Goal: Task Accomplishment & Management: Complete application form

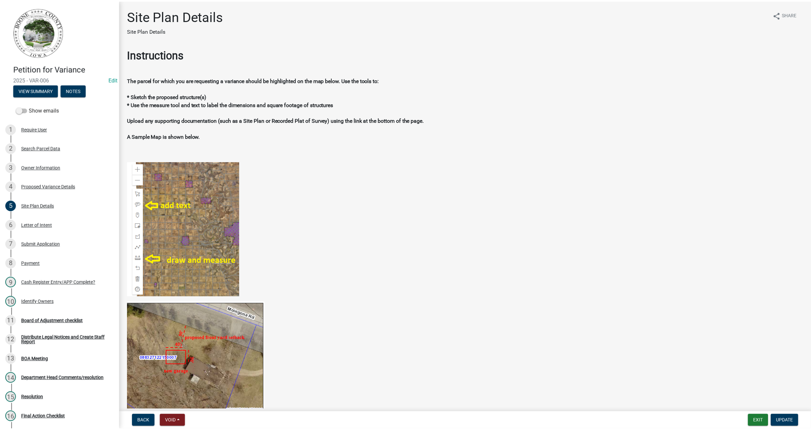
scroll to position [375, 0]
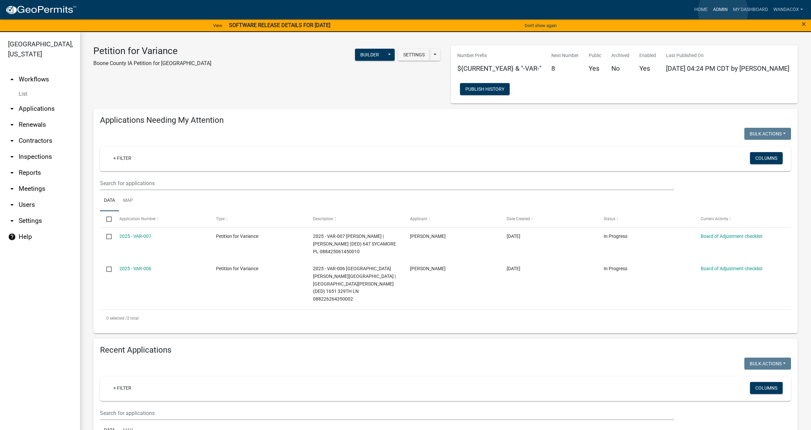
click at [723, 11] on link "Admin" at bounding box center [720, 9] width 20 height 13
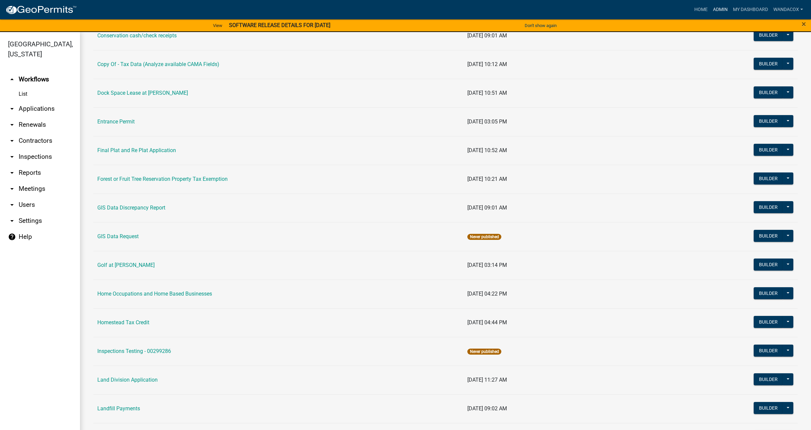
scroll to position [333, 0]
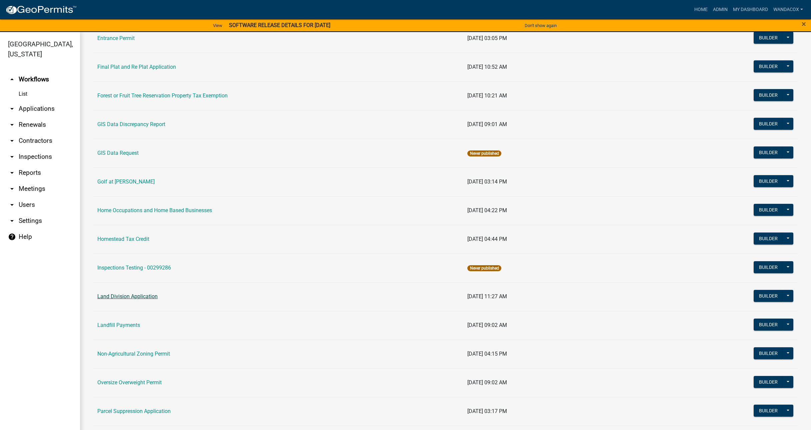
click at [132, 294] on link "Land Division Application" at bounding box center [127, 296] width 60 height 6
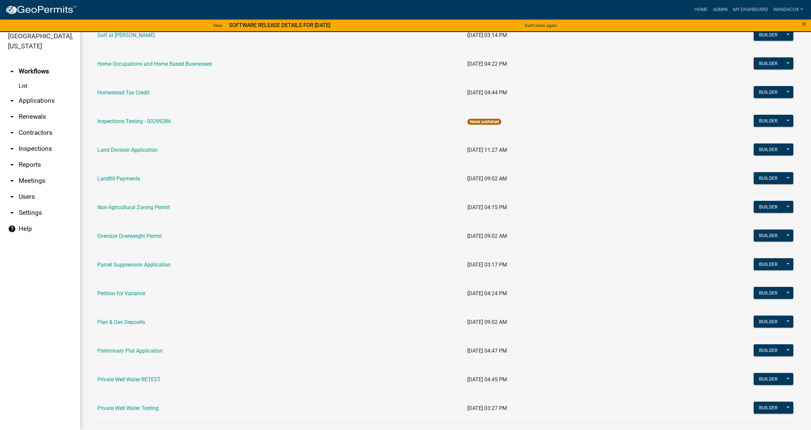
scroll to position [500, 0]
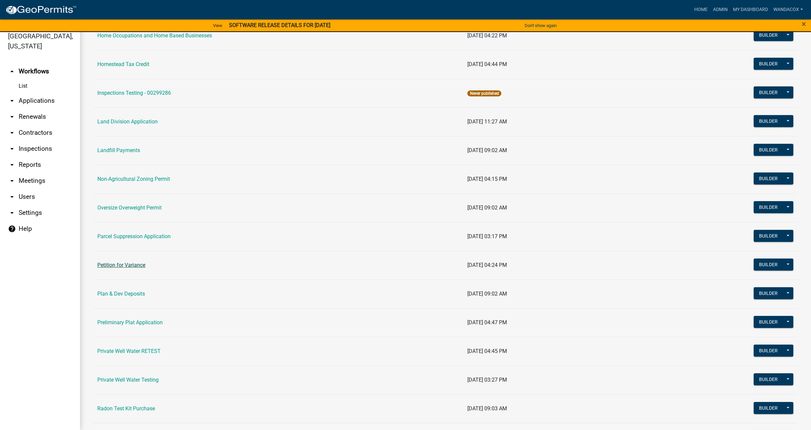
click at [119, 264] on link "Petition for Variance" at bounding box center [121, 265] width 48 height 6
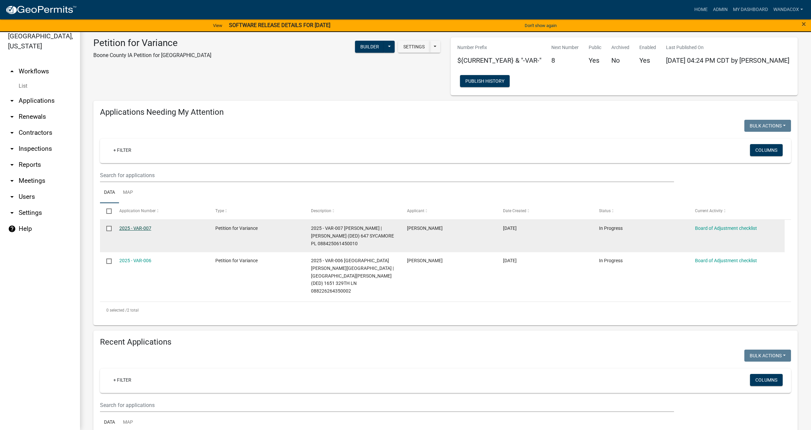
click at [143, 227] on link "2025 - VAR-007" at bounding box center [135, 227] width 32 height 5
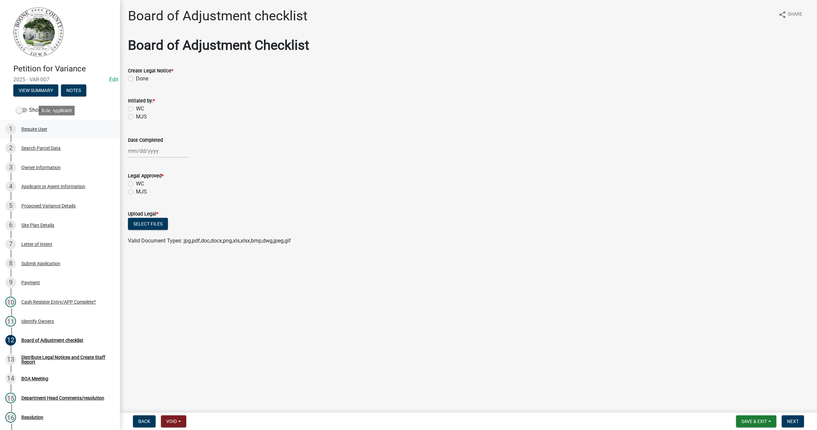
click at [35, 127] on div "Require User" at bounding box center [34, 129] width 26 height 5
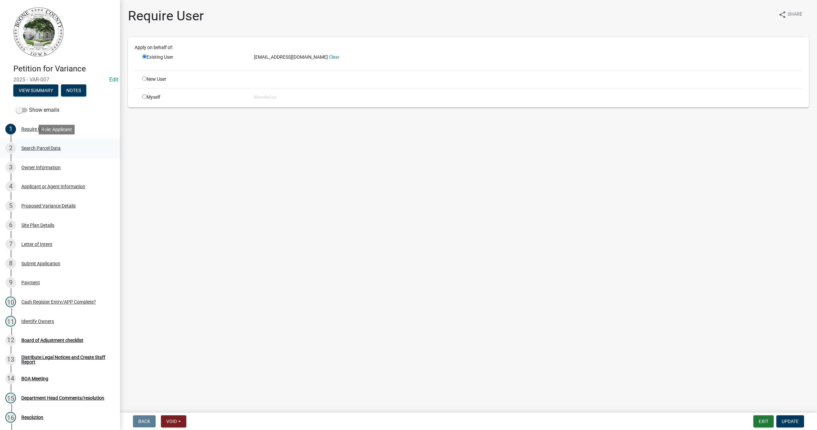
click at [32, 147] on div "Search Parcel Data" at bounding box center [40, 148] width 39 height 5
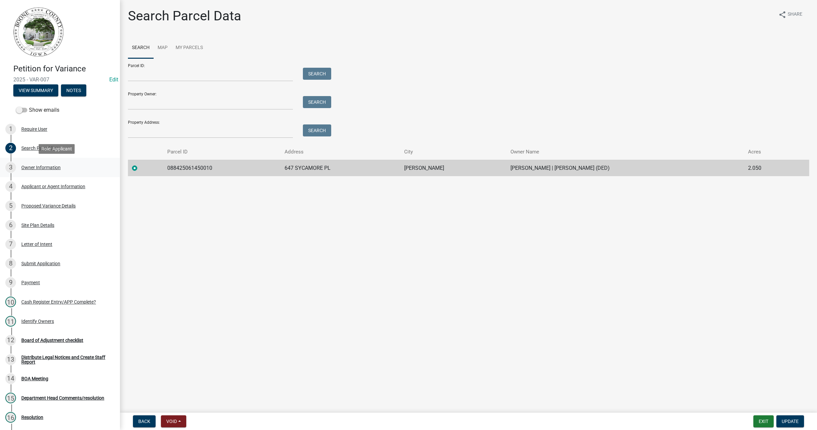
click at [36, 168] on div "Owner Information" at bounding box center [40, 167] width 39 height 5
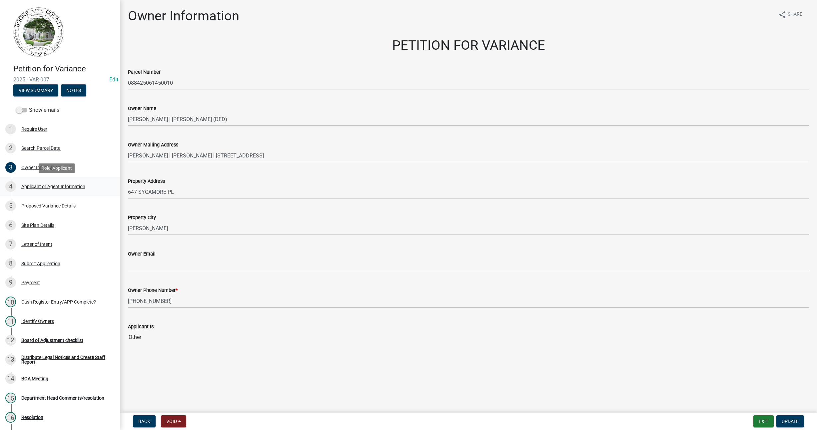
click at [41, 185] on div "Applicant or Agent Information" at bounding box center [53, 186] width 64 height 5
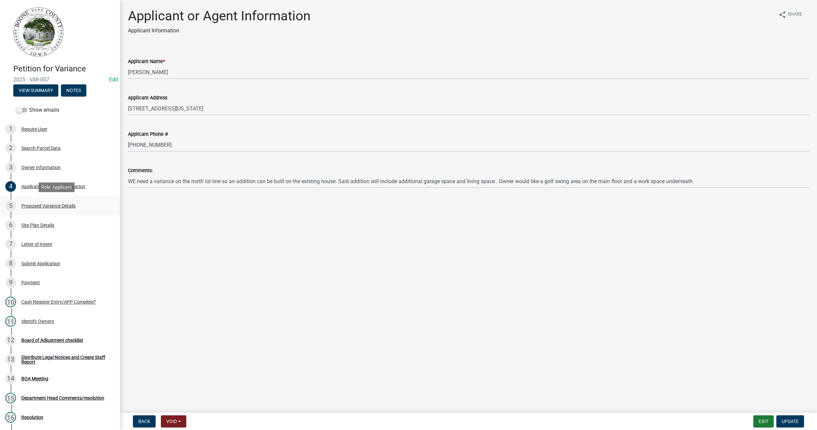
click at [34, 206] on div "Proposed Variance Details" at bounding box center [48, 205] width 54 height 5
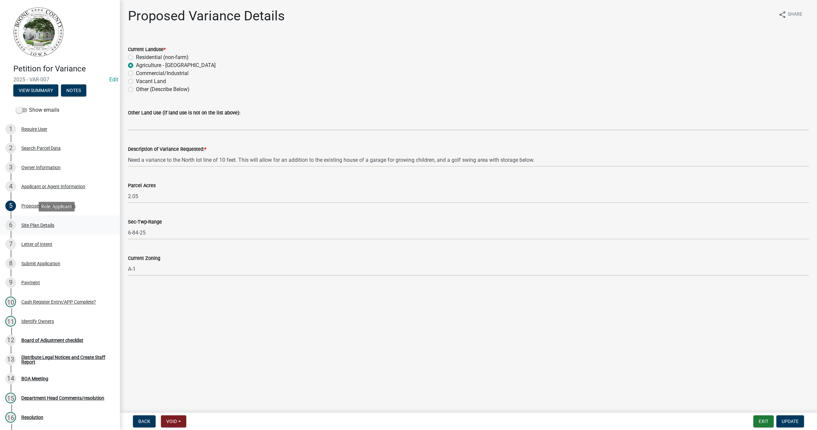
click at [33, 225] on div "Site Plan Details" at bounding box center [37, 225] width 33 height 5
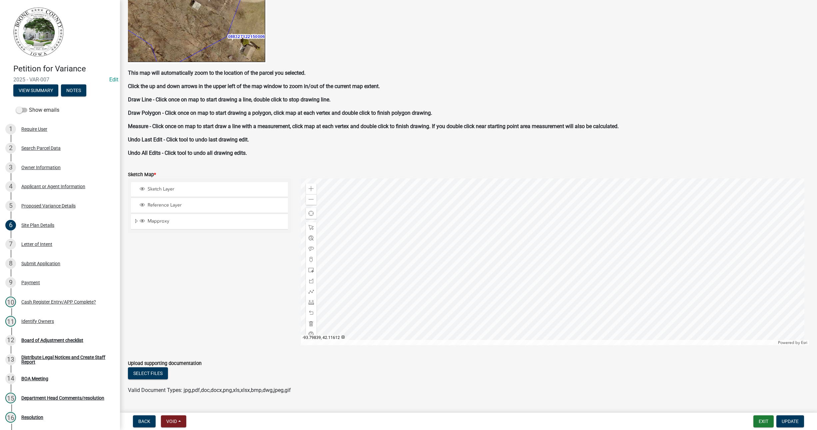
scroll to position [375, 0]
click at [309, 186] on span at bounding box center [311, 188] width 5 height 5
click at [34, 128] on div "Require User" at bounding box center [34, 129] width 26 height 5
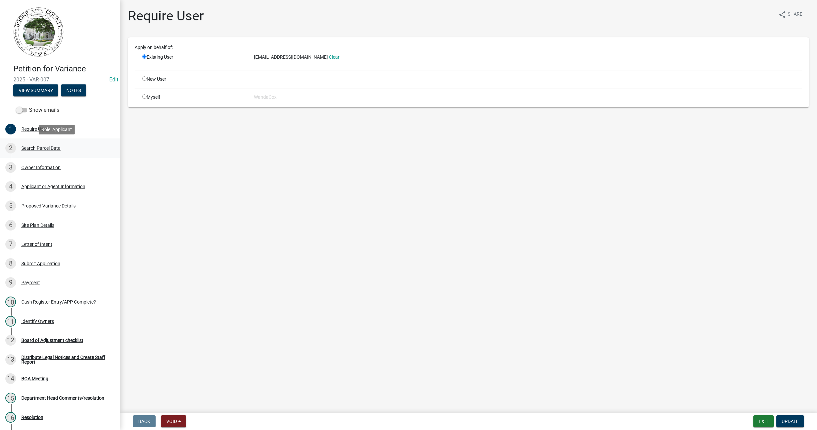
click at [40, 147] on div "Search Parcel Data" at bounding box center [40, 148] width 39 height 5
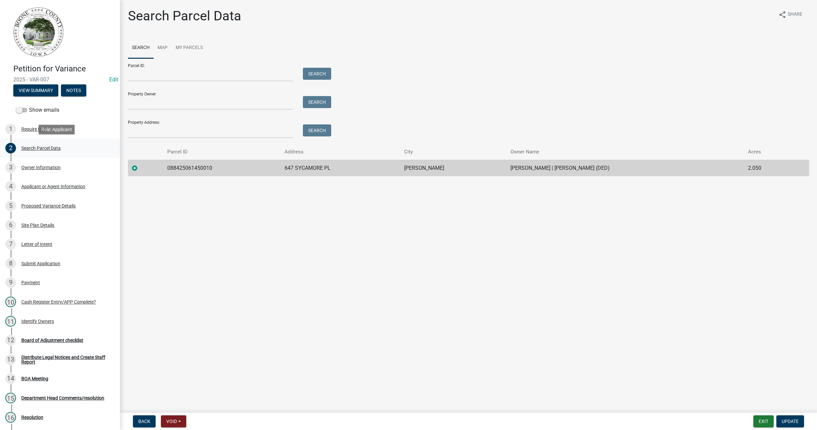
click at [40, 147] on div "Search Parcel Data" at bounding box center [40, 148] width 39 height 5
click at [47, 168] on div "Owner Information" at bounding box center [40, 167] width 39 height 5
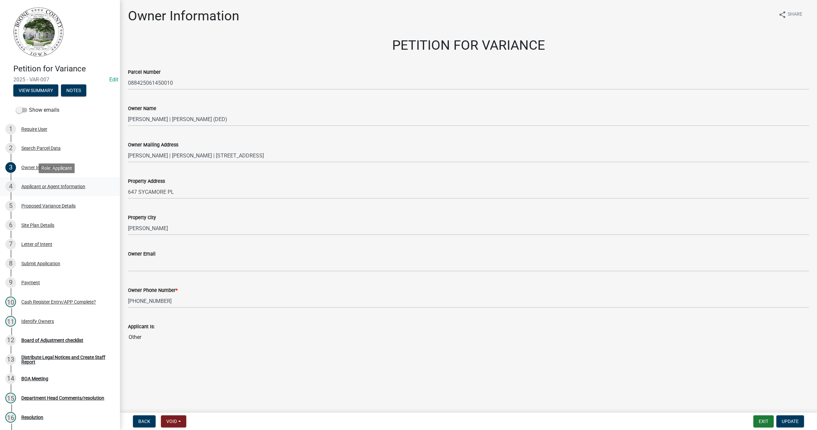
click at [71, 187] on div "Applicant or Agent Information" at bounding box center [53, 186] width 64 height 5
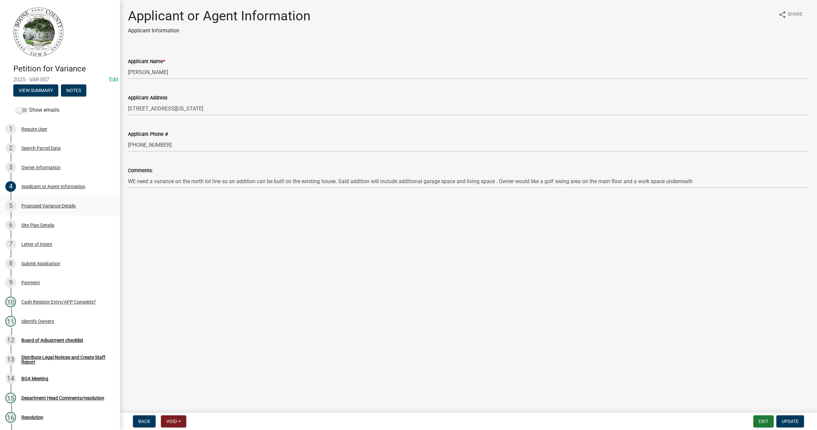
click at [63, 206] on div "Proposed Variance Details" at bounding box center [48, 205] width 54 height 5
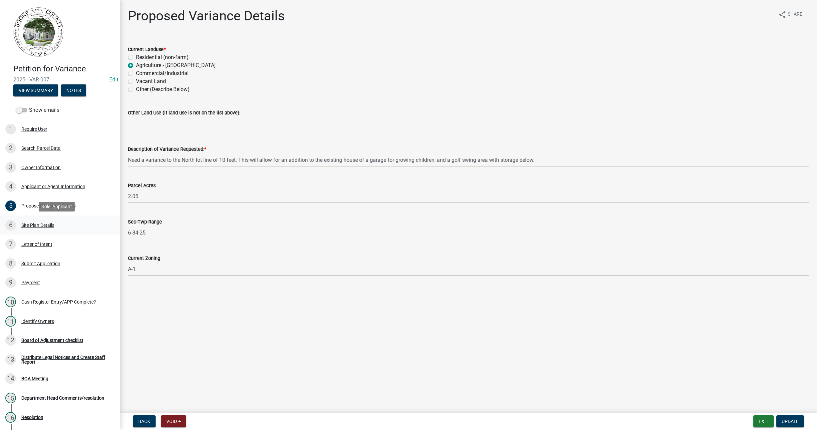
click at [31, 224] on div "Site Plan Details" at bounding box center [37, 225] width 33 height 5
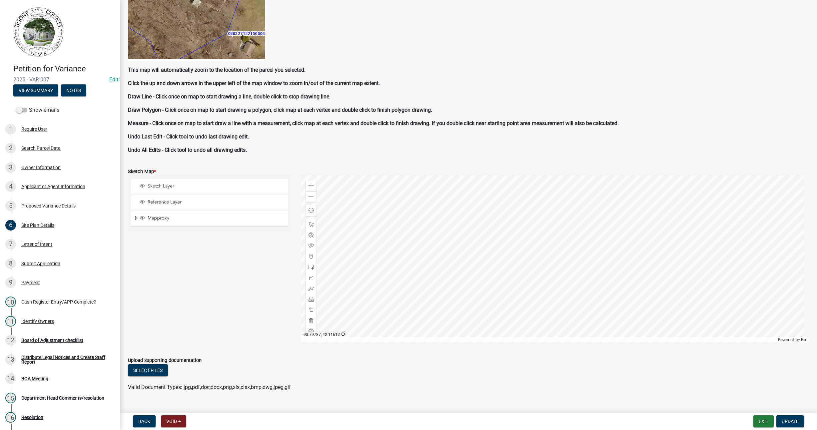
scroll to position [391, 0]
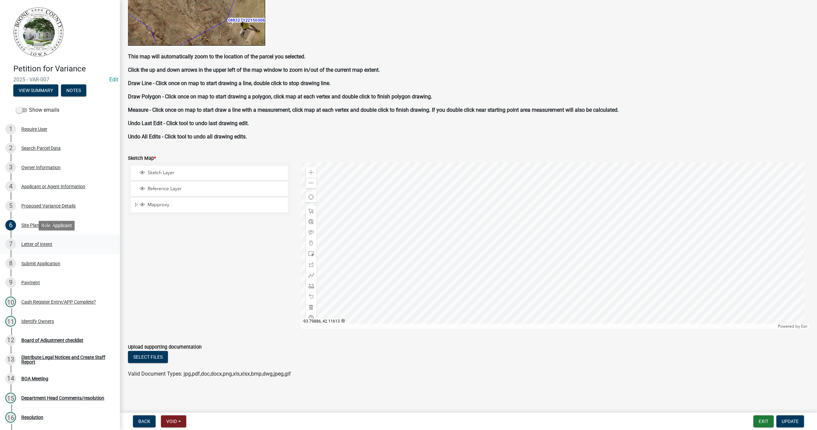
click at [30, 243] on div "Letter of Intent" at bounding box center [36, 244] width 31 height 5
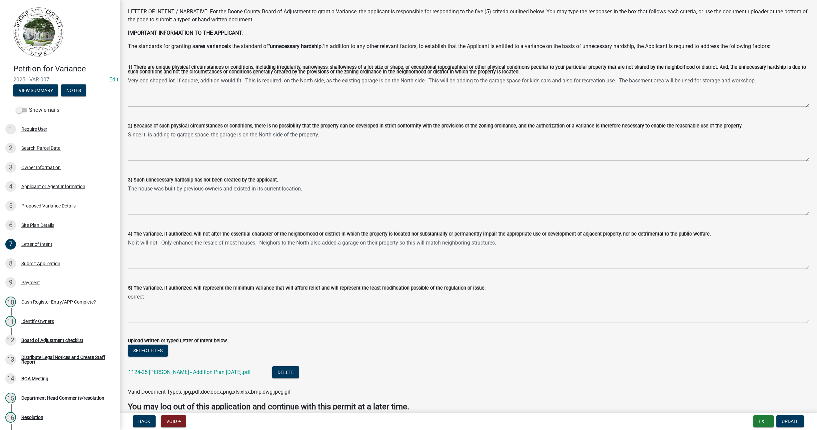
scroll to position [63, 0]
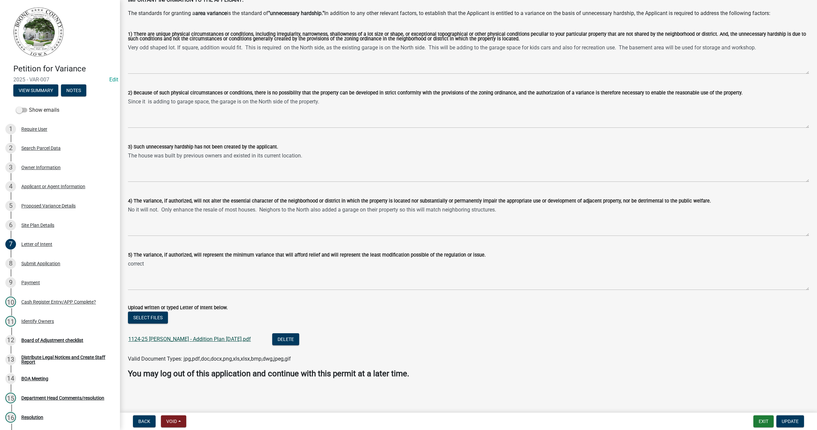
click at [169, 338] on link "1124-25 [PERSON_NAME] - Addition Plan [DATE].pdf" at bounding box center [189, 339] width 123 height 6
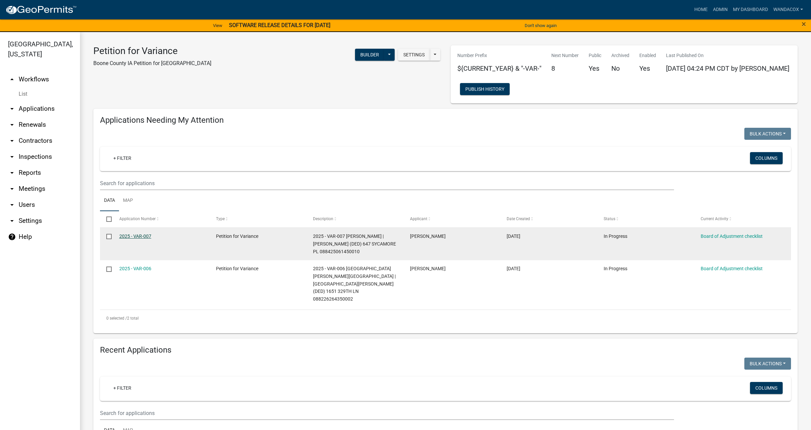
click at [133, 234] on link "2025 - VAR-007" at bounding box center [135, 235] width 32 height 5
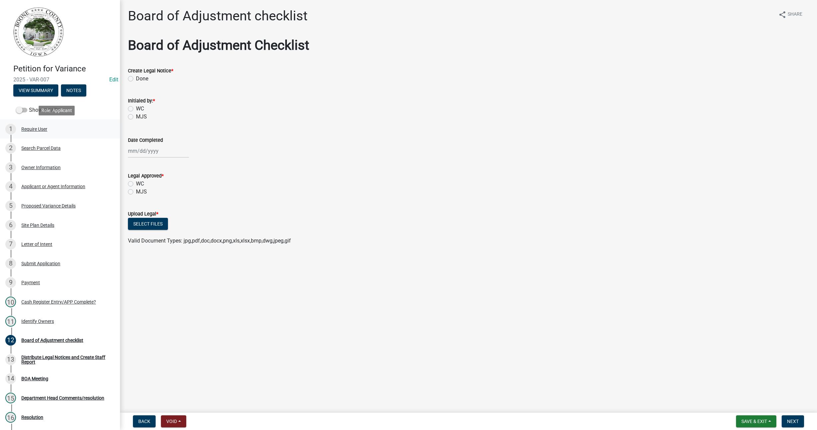
click at [36, 130] on div "Require User" at bounding box center [34, 129] width 26 height 5
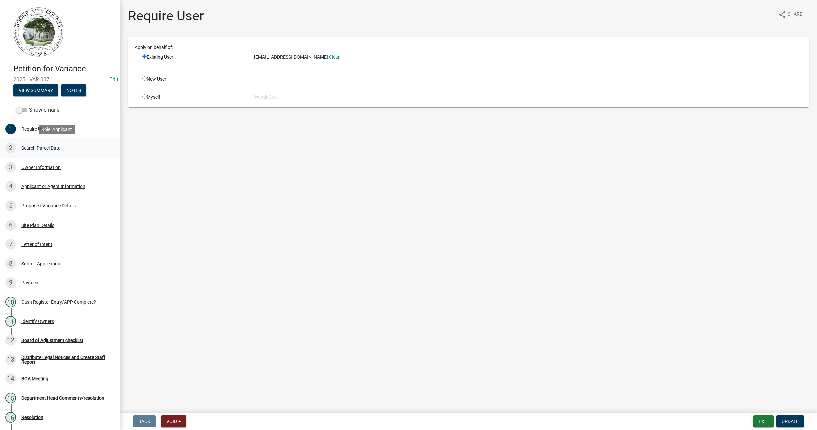
click at [30, 149] on div "Search Parcel Data" at bounding box center [40, 148] width 39 height 5
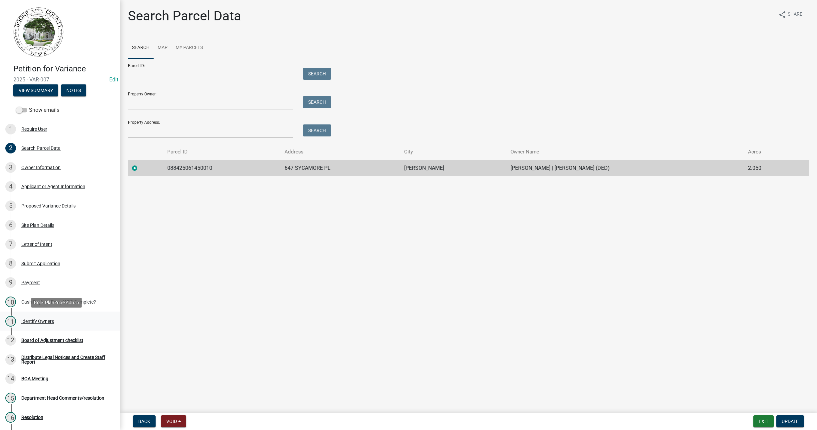
click at [41, 320] on div "Identify Owners" at bounding box center [37, 321] width 33 height 5
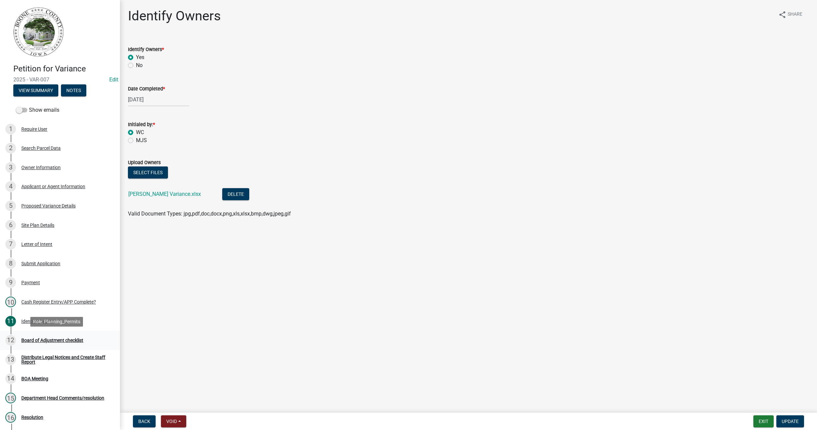
click at [41, 341] on div "Board of Adjustment checklist" at bounding box center [52, 340] width 62 height 5
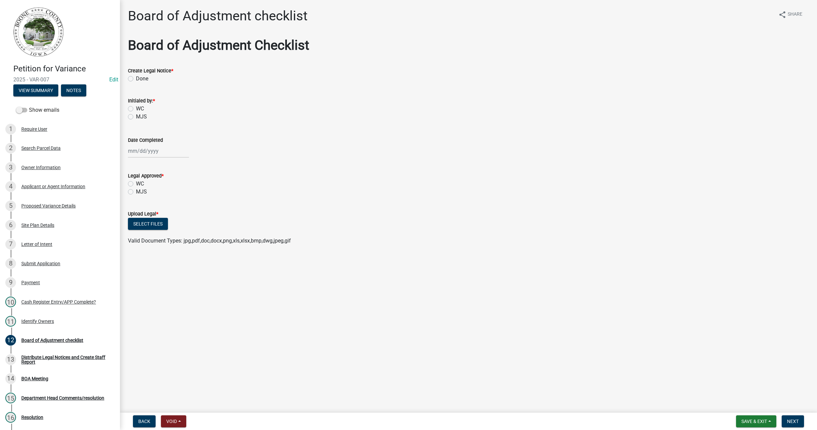
click at [136, 77] on label "Done" at bounding box center [142, 79] width 12 height 8
click at [136, 77] on input "Done" at bounding box center [138, 77] width 4 height 4
radio input "true"
click at [136, 109] on label "WC" at bounding box center [140, 109] width 8 height 8
click at [136, 109] on input "WC" at bounding box center [138, 107] width 4 height 4
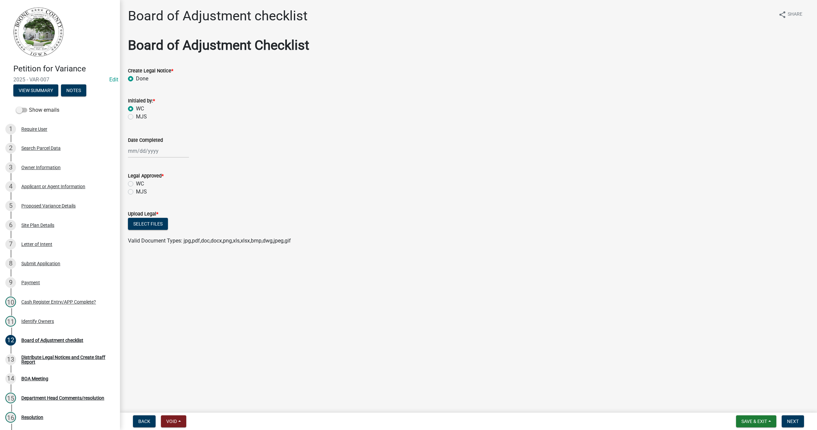
radio input "true"
select select "9"
select select "2025"
click at [130, 146] on div "[PERSON_NAME] Feb Mar Apr [PERSON_NAME][DATE] Oct Nov [DATE] 1526 1527 1528 152…" at bounding box center [158, 151] width 61 height 14
click at [142, 197] on div "9" at bounding box center [145, 197] width 11 height 11
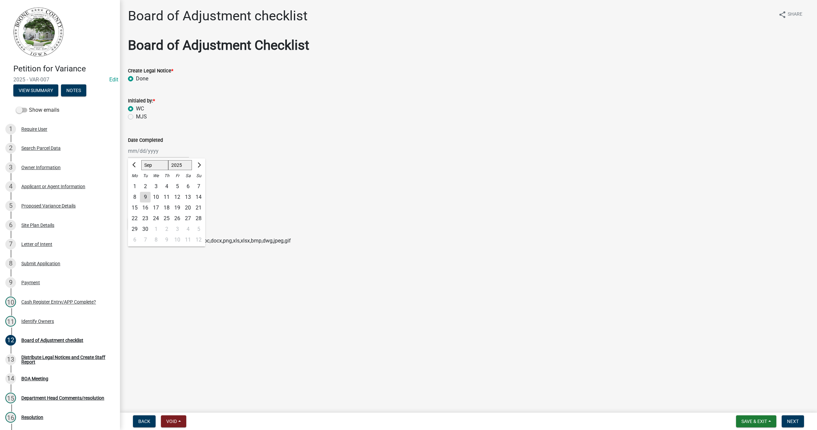
type input "[DATE]"
click at [136, 183] on label "WC" at bounding box center [140, 184] width 8 height 8
click at [136, 183] on input "WC" at bounding box center [138, 182] width 4 height 4
radio input "true"
click at [149, 225] on button "Select files" at bounding box center [148, 224] width 40 height 12
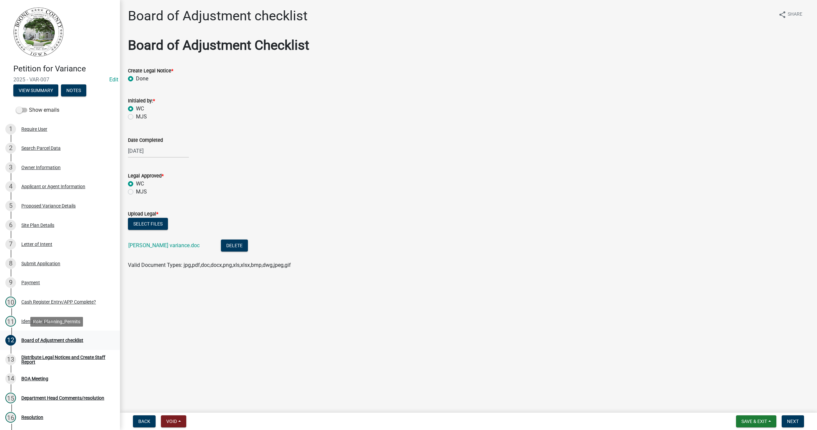
click at [53, 339] on div "Board of Adjustment checklist" at bounding box center [52, 340] width 62 height 5
click at [52, 356] on div "Distribute Legal Notices and Create Staff Report" at bounding box center [65, 359] width 88 height 9
click at [47, 379] on div "BOA Meeting" at bounding box center [34, 378] width 27 height 5
click at [787, 416] on button "Next" at bounding box center [793, 421] width 22 height 12
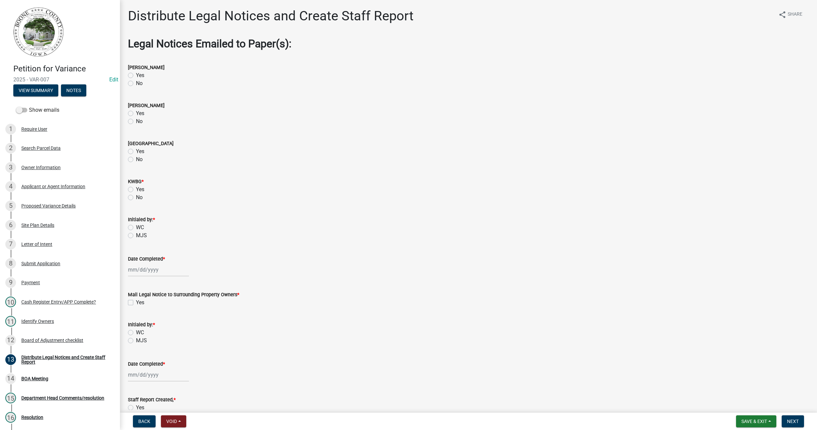
click at [136, 76] on label "Yes" at bounding box center [140, 75] width 8 height 8
click at [136, 76] on input "Yes" at bounding box center [138, 73] width 4 height 4
radio input "true"
click at [136, 190] on label "Yes" at bounding box center [140, 189] width 8 height 8
click at [136, 190] on input "Yes" at bounding box center [138, 187] width 4 height 4
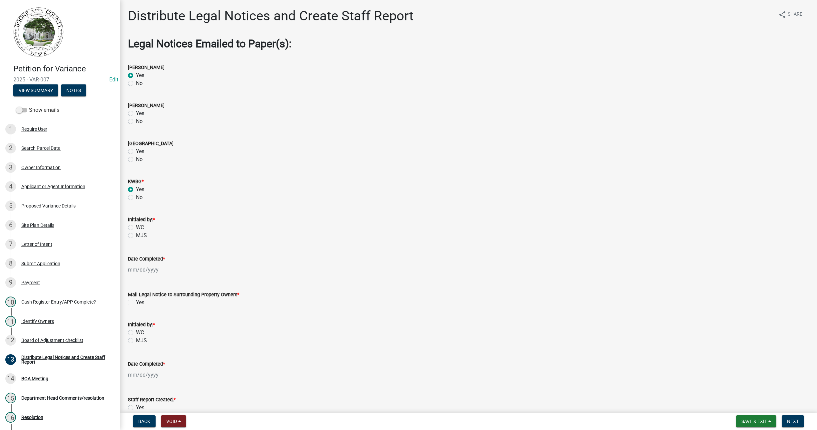
radio input "true"
click at [136, 227] on label "WC" at bounding box center [140, 227] width 8 height 8
click at [136, 227] on input "WC" at bounding box center [138, 225] width 4 height 4
radio input "true"
click at [135, 268] on div at bounding box center [158, 270] width 61 height 14
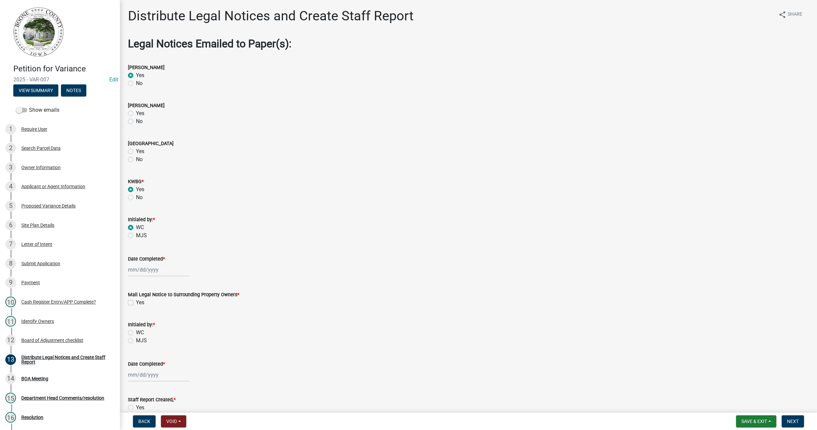
select select "9"
select select "2025"
click at [146, 317] on div "9" at bounding box center [145, 315] width 11 height 11
type input "[DATE]"
click at [136, 303] on label "Yes" at bounding box center [140, 302] width 8 height 8
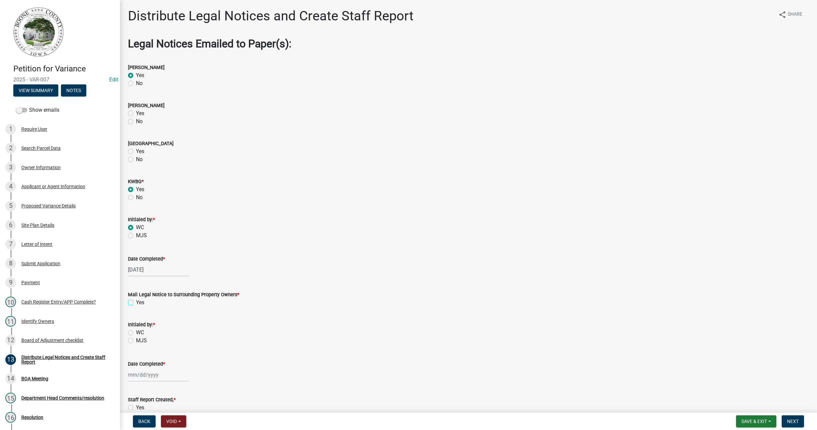
click at [136, 303] on input "Yes" at bounding box center [138, 300] width 4 height 4
checkbox input "true"
click at [136, 332] on label "WC" at bounding box center [140, 332] width 8 height 8
click at [136, 332] on input "WC" at bounding box center [138, 330] width 4 height 4
radio input "true"
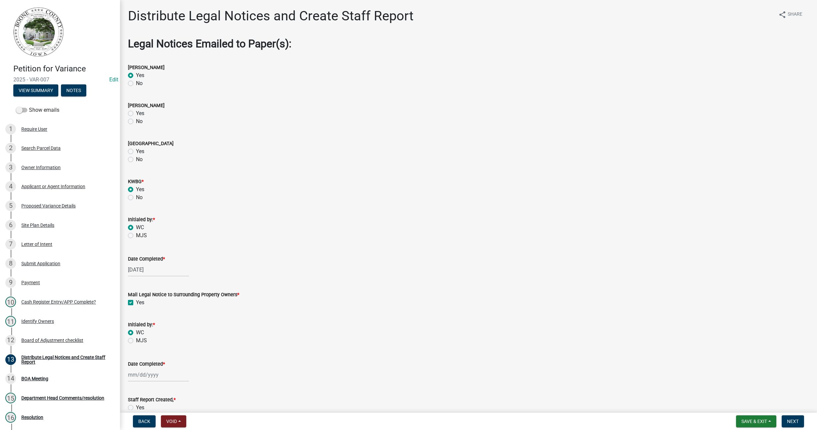
select select "9"
select select "2025"
click at [142, 371] on input "Date Completed *" at bounding box center [158, 375] width 61 height 14
click at [144, 317] on div "9" at bounding box center [145, 317] width 11 height 11
type input "[DATE]"
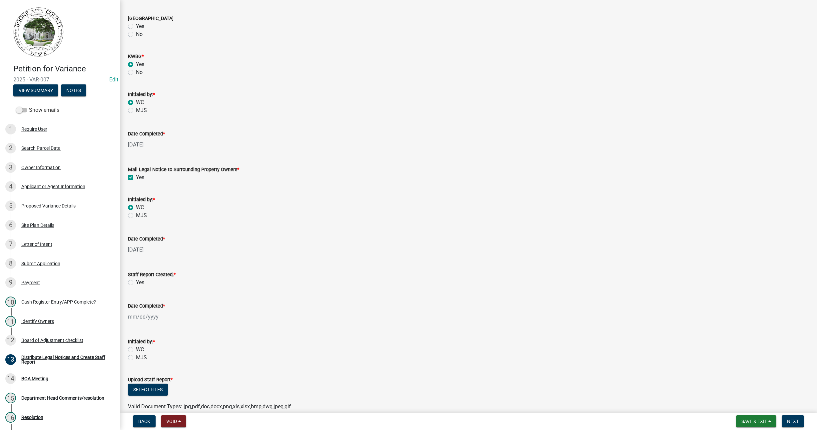
scroll to position [158, 0]
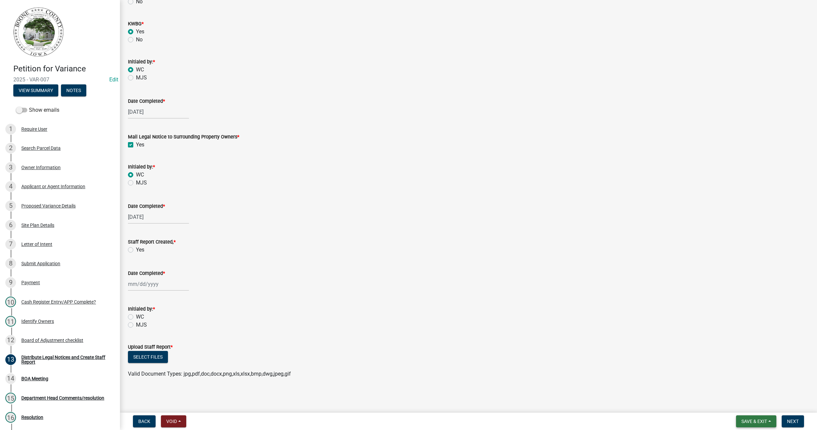
click at [762, 420] on span "Save & Exit" at bounding box center [754, 420] width 26 height 5
click at [739, 403] on button "Save & Exit" at bounding box center [749, 404] width 53 height 16
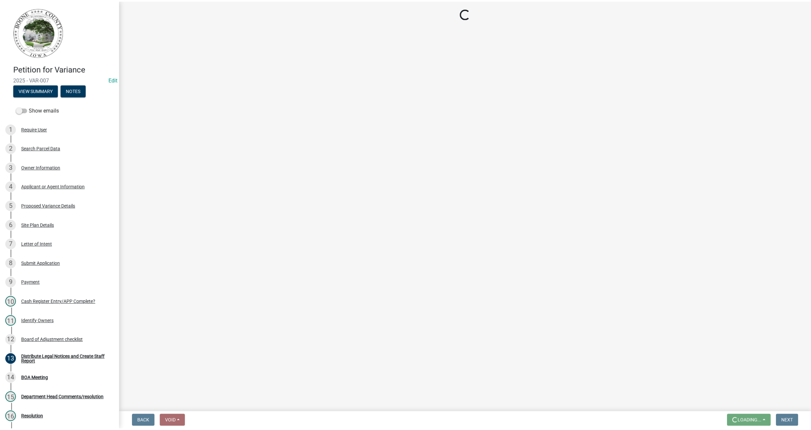
scroll to position [0, 0]
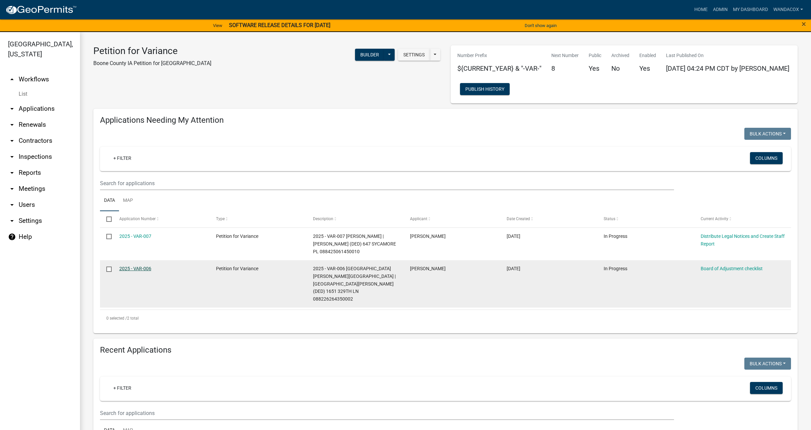
click at [128, 267] on link "2025 - VAR-006" at bounding box center [135, 268] width 32 height 5
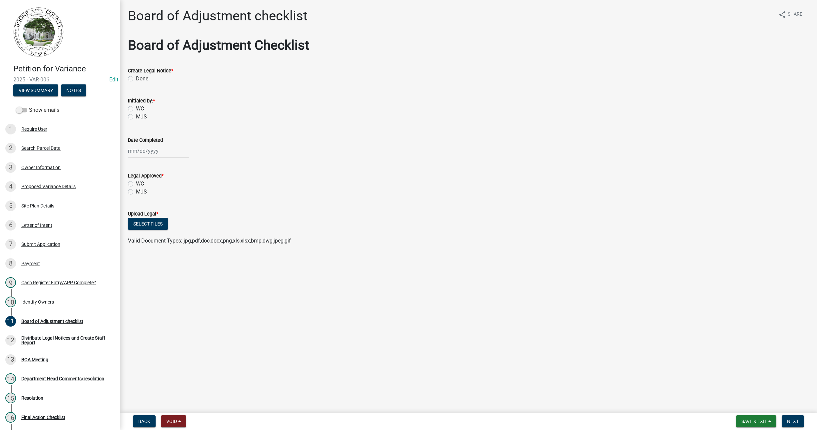
click at [136, 76] on label "Done" at bounding box center [142, 79] width 12 height 8
click at [136, 76] on input "Done" at bounding box center [138, 77] width 4 height 4
radio input "true"
click at [136, 107] on label "WC" at bounding box center [140, 109] width 8 height 8
click at [136, 107] on input "WC" at bounding box center [138, 107] width 4 height 4
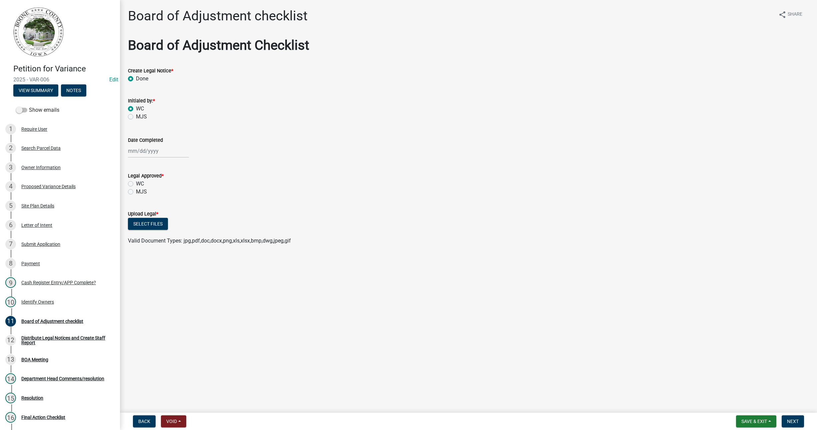
radio input "true"
click at [131, 151] on div at bounding box center [158, 151] width 61 height 14
select select "9"
select select "2025"
click at [145, 199] on div "9" at bounding box center [145, 197] width 11 height 11
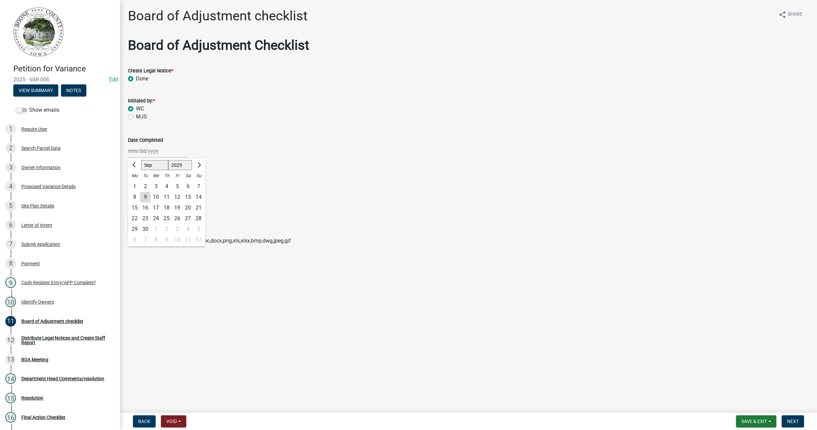
type input "[DATE]"
click at [136, 182] on label "WC" at bounding box center [140, 184] width 8 height 8
click at [136, 182] on input "WC" at bounding box center [138, 182] width 4 height 4
radio input "true"
click at [45, 129] on div "Require User" at bounding box center [34, 129] width 26 height 5
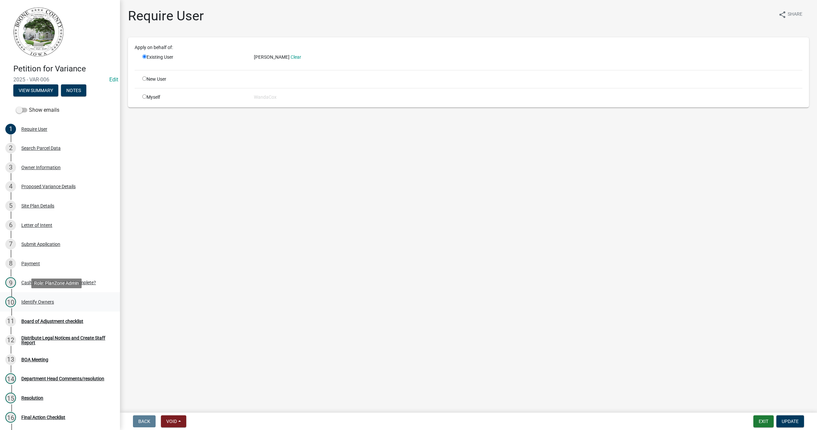
click at [52, 302] on div "Identify Owners" at bounding box center [37, 301] width 33 height 5
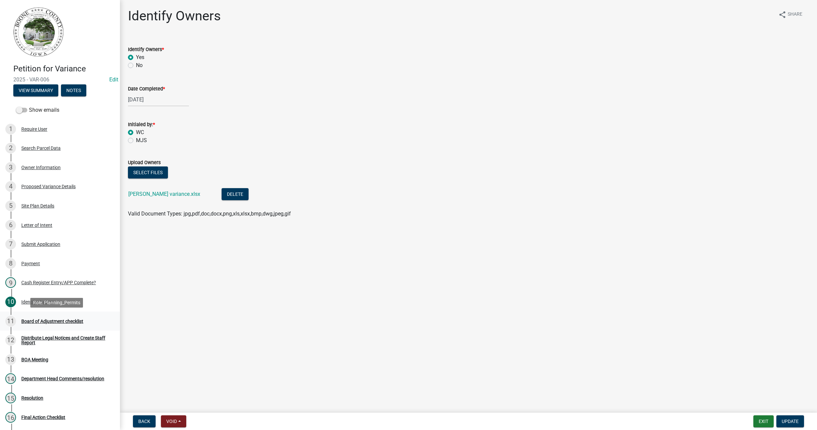
click at [59, 321] on div "Board of Adjustment checklist" at bounding box center [52, 321] width 62 height 5
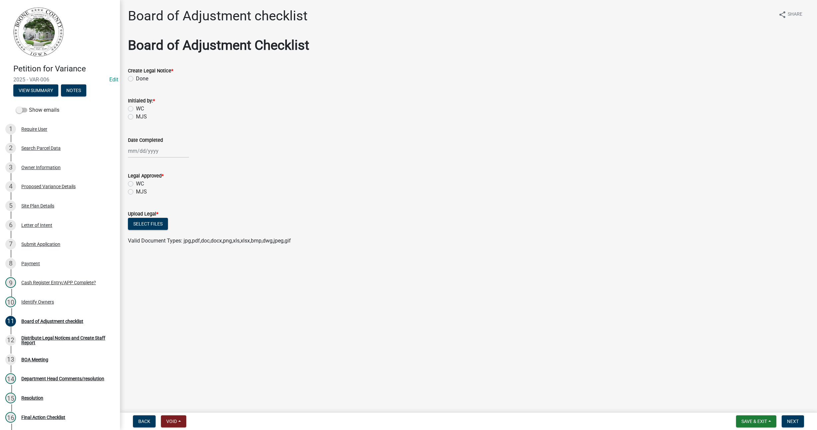
click at [136, 80] on label "Done" at bounding box center [142, 79] width 12 height 8
click at [136, 79] on input "Done" at bounding box center [138, 77] width 4 height 4
radio input "true"
click at [136, 110] on label "WC" at bounding box center [140, 109] width 8 height 8
click at [136, 109] on input "WC" at bounding box center [138, 107] width 4 height 4
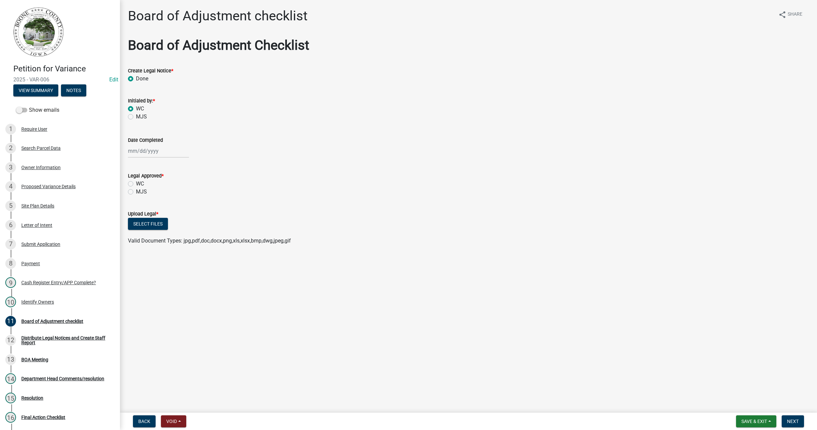
radio input "true"
click at [132, 147] on div at bounding box center [158, 151] width 61 height 14
select select "9"
select select "2025"
click at [144, 192] on div "9" at bounding box center [145, 197] width 11 height 11
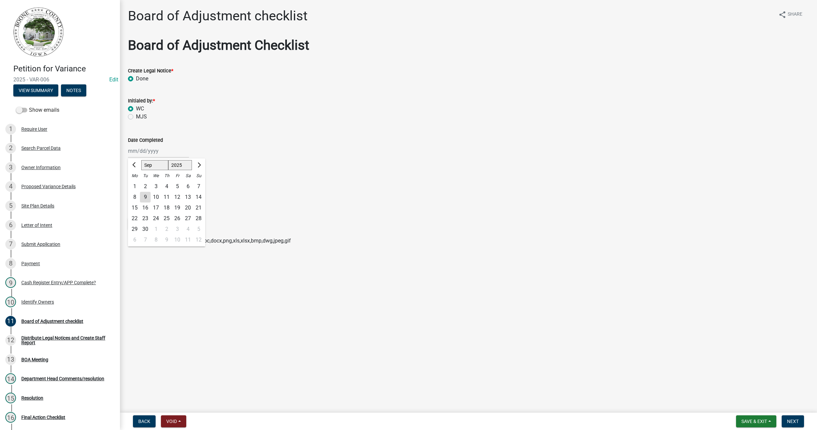
type input "[DATE]"
click at [136, 183] on label "WC" at bounding box center [140, 184] width 8 height 8
click at [136, 183] on input "WC" at bounding box center [138, 182] width 4 height 4
radio input "true"
click at [144, 224] on button "Select files" at bounding box center [148, 224] width 40 height 12
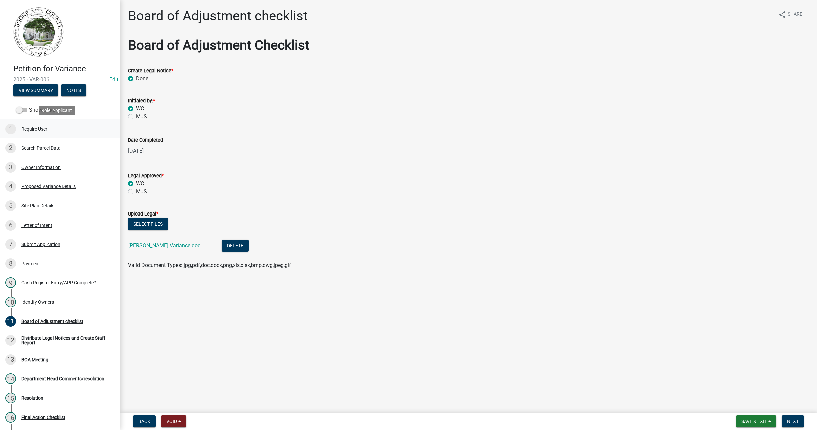
click at [43, 125] on div "1 Require User" at bounding box center [57, 129] width 104 height 11
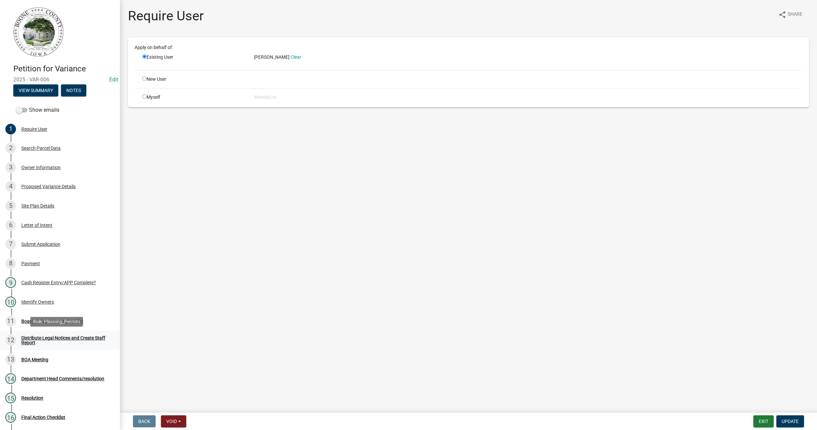
click at [40, 339] on div "Distribute Legal Notices and Create Staff Report" at bounding box center [65, 339] width 88 height 9
click at [31, 360] on div "BOA Meeting" at bounding box center [34, 359] width 27 height 5
click at [27, 357] on div "BOA Meeting" at bounding box center [34, 359] width 27 height 5
click at [25, 356] on div "13 BOA Meeting" at bounding box center [57, 359] width 104 height 11
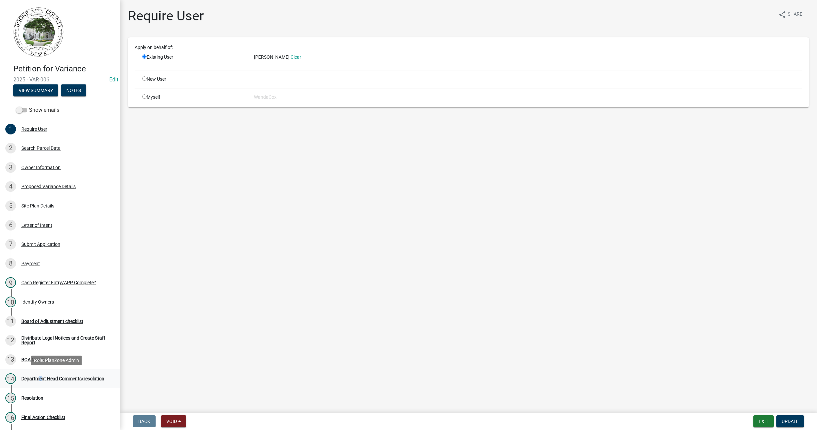
click at [39, 369] on link "14 Department Head Comments/resolution" at bounding box center [60, 378] width 120 height 19
click at [47, 299] on div "Identify Owners" at bounding box center [37, 301] width 33 height 5
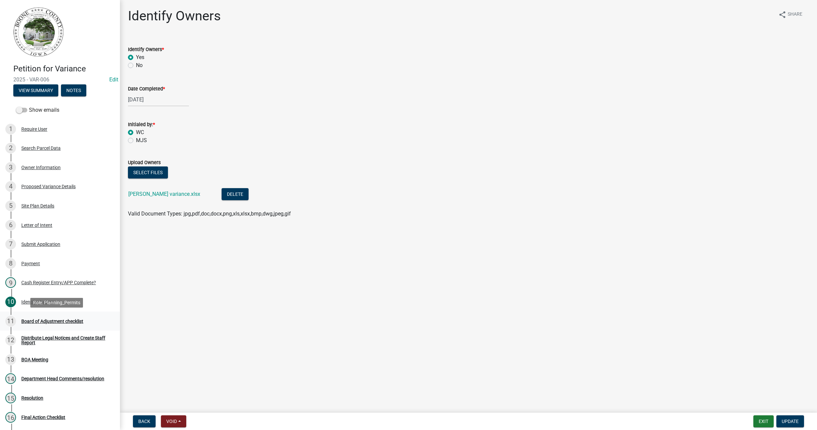
click at [42, 320] on div "Board of Adjustment checklist" at bounding box center [52, 321] width 62 height 5
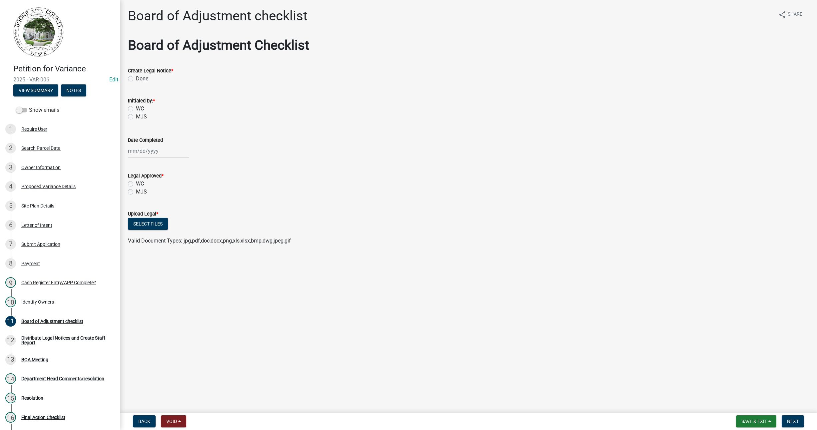
click at [136, 76] on label "Done" at bounding box center [142, 79] width 12 height 8
click at [136, 76] on input "Done" at bounding box center [138, 77] width 4 height 4
radio input "true"
click at [136, 108] on label "WC" at bounding box center [140, 109] width 8 height 8
click at [136, 108] on input "WC" at bounding box center [138, 107] width 4 height 4
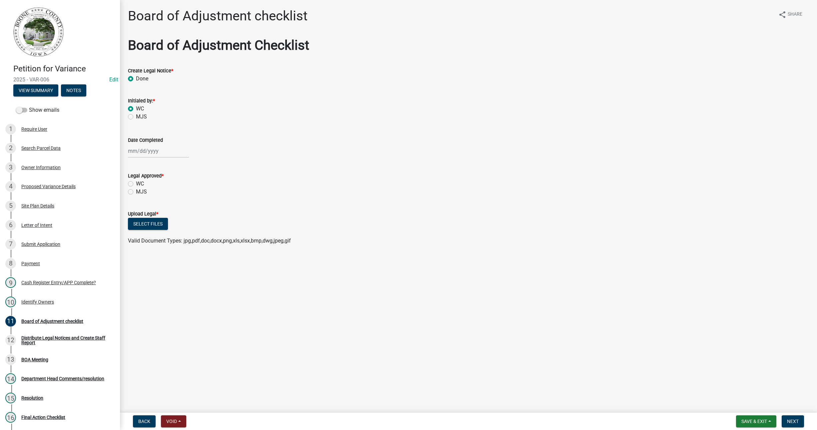
radio input "true"
click at [144, 146] on div at bounding box center [158, 151] width 61 height 14
select select "9"
select select "2025"
click at [144, 195] on div "9" at bounding box center [145, 197] width 11 height 11
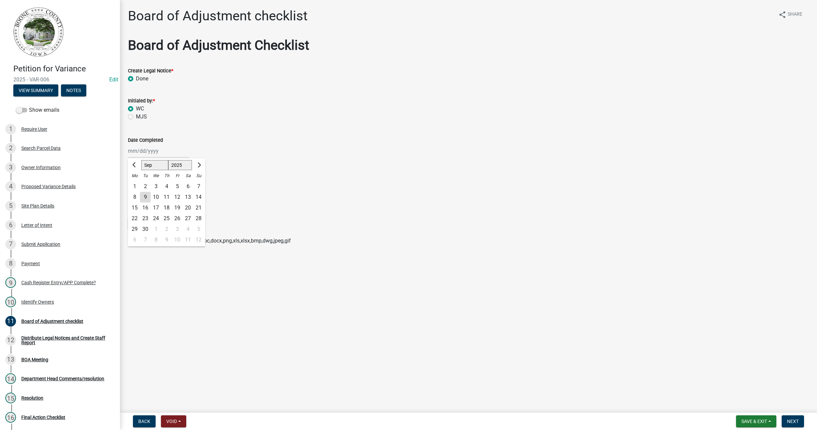
type input "[DATE]"
click at [136, 183] on label "WC" at bounding box center [140, 184] width 8 height 8
click at [136, 183] on input "WC" at bounding box center [138, 182] width 4 height 4
radio input "true"
click at [145, 223] on button "Select files" at bounding box center [148, 224] width 40 height 12
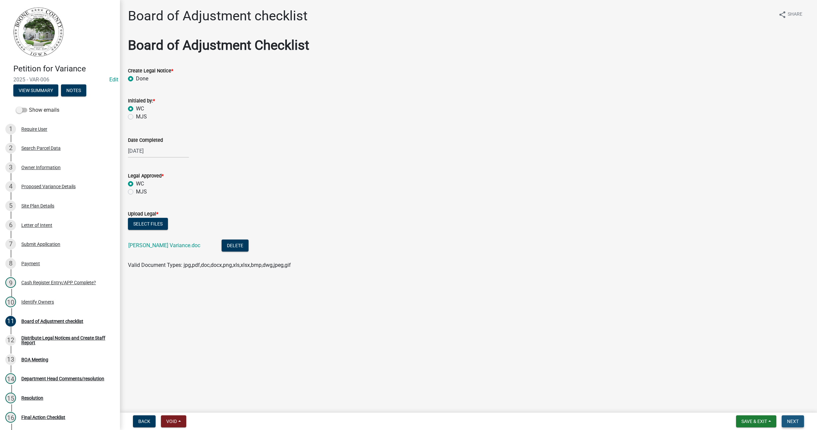
click at [795, 420] on span "Next" at bounding box center [793, 420] width 12 height 5
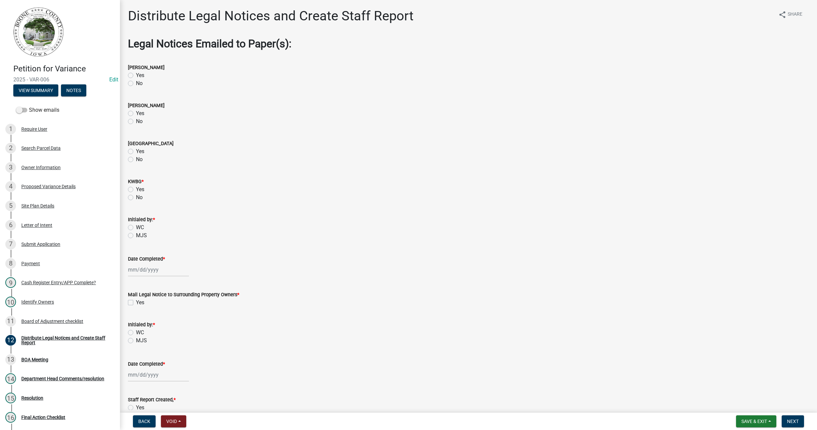
click at [136, 75] on label "Yes" at bounding box center [140, 75] width 8 height 8
click at [136, 75] on input "Yes" at bounding box center [138, 73] width 4 height 4
radio input "true"
click at [136, 189] on label "Yes" at bounding box center [140, 189] width 8 height 8
click at [136, 189] on input "Yes" at bounding box center [138, 187] width 4 height 4
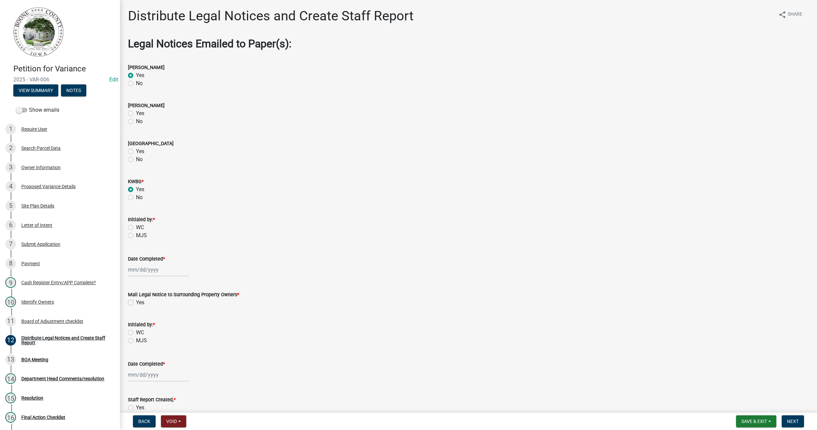
radio input "true"
click at [146, 268] on div at bounding box center [158, 270] width 61 height 14
select select "9"
select select "2025"
click at [146, 315] on div "9" at bounding box center [145, 315] width 11 height 11
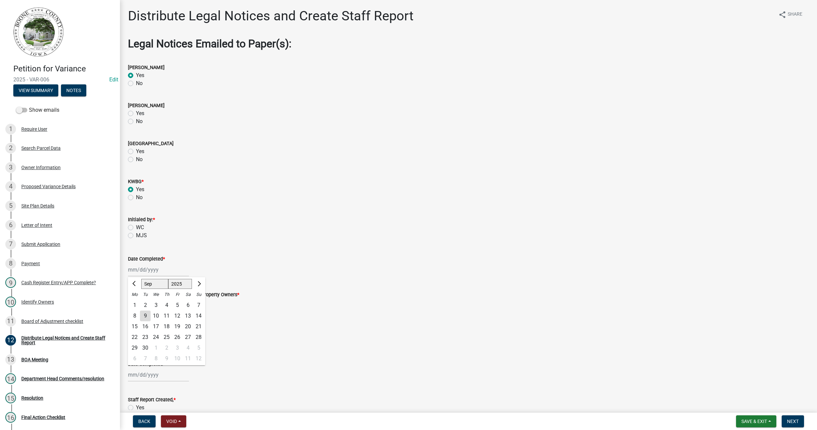
type input "[DATE]"
click at [131, 299] on div "Yes" at bounding box center [468, 302] width 681 height 8
click at [136, 300] on label "Yes" at bounding box center [140, 302] width 8 height 8
click at [136, 300] on input "Yes" at bounding box center [138, 300] width 4 height 4
checkbox input "true"
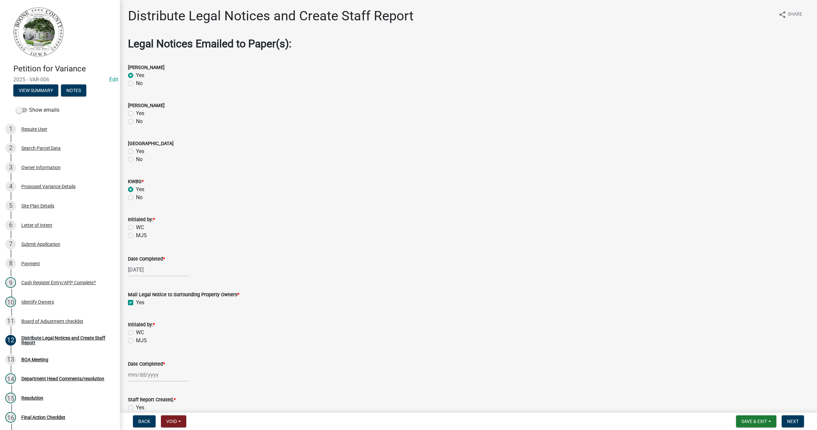
click at [136, 331] on label "WC" at bounding box center [140, 332] width 8 height 8
click at [136, 331] on input "WC" at bounding box center [138, 330] width 4 height 4
radio input "true"
select select "9"
select select "2025"
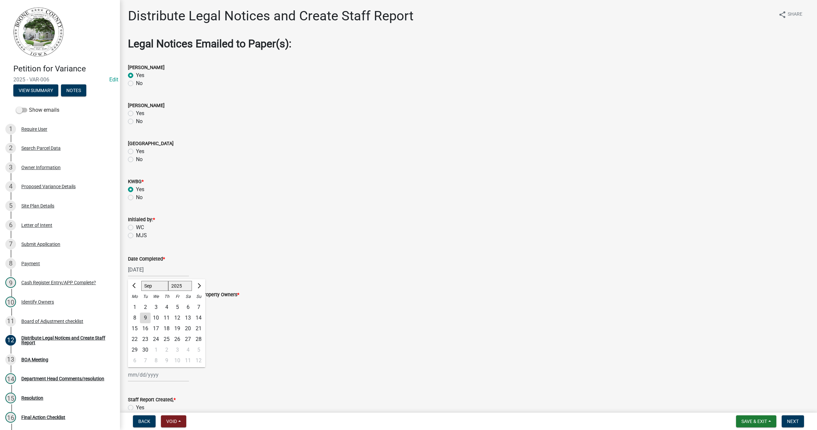
click at [141, 372] on div "[PERSON_NAME] Feb Mar Apr [PERSON_NAME][DATE] Oct Nov [DATE] 1526 1527 1528 152…" at bounding box center [158, 375] width 61 height 14
click at [140, 316] on div "9" at bounding box center [145, 317] width 11 height 11
type input "[DATE]"
click at [744, 419] on span "Save & Exit" at bounding box center [754, 420] width 26 height 5
click at [749, 404] on button "Save & Exit" at bounding box center [749, 404] width 53 height 16
